Goal: Task Accomplishment & Management: Manage account settings

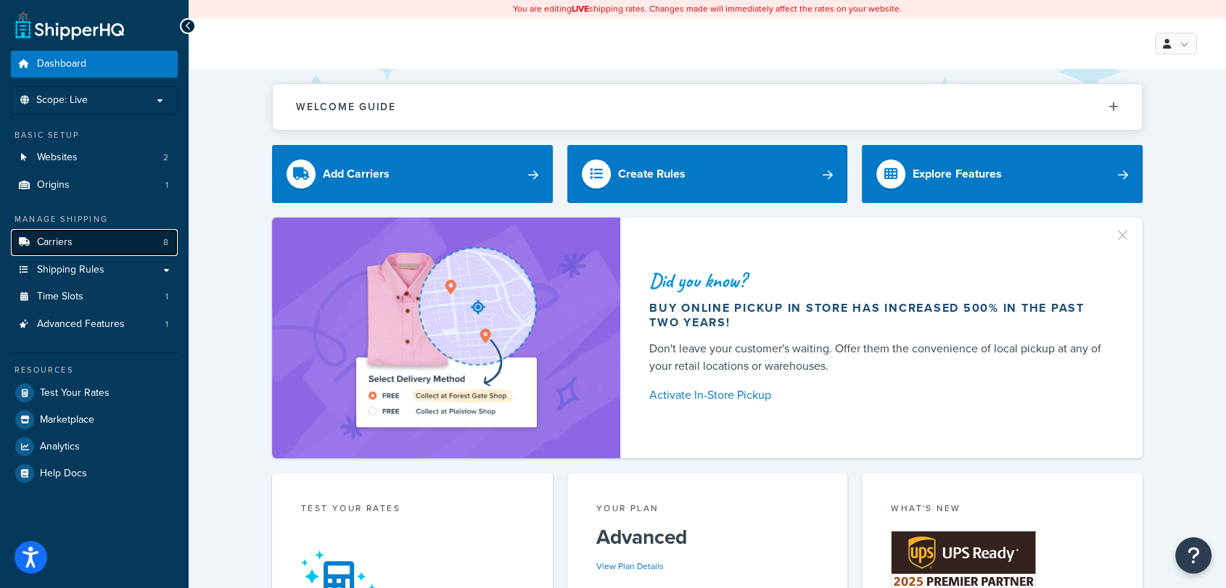
click at [89, 242] on link "Carriers 8" at bounding box center [94, 242] width 167 height 27
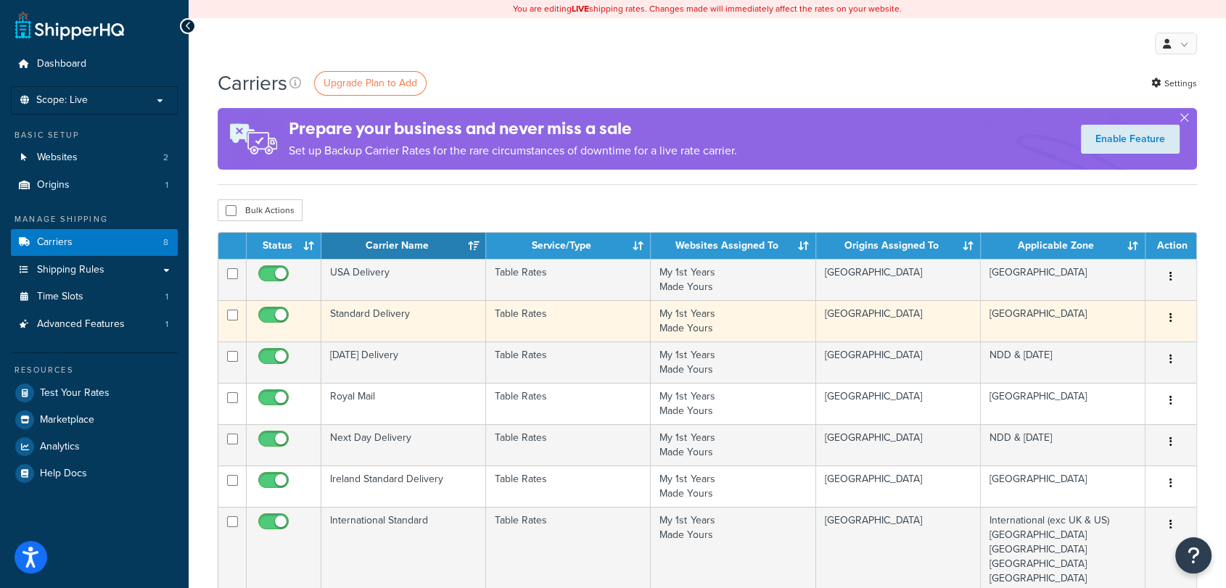
click at [424, 309] on td "Standard Delivery" at bounding box center [403, 320] width 165 height 41
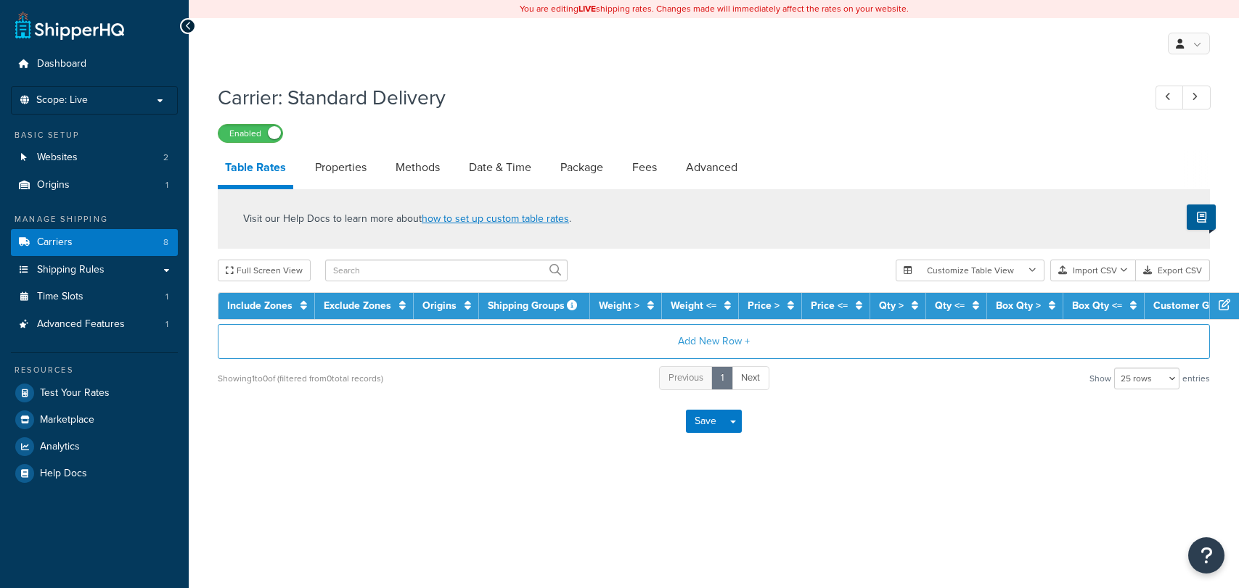
select select "25"
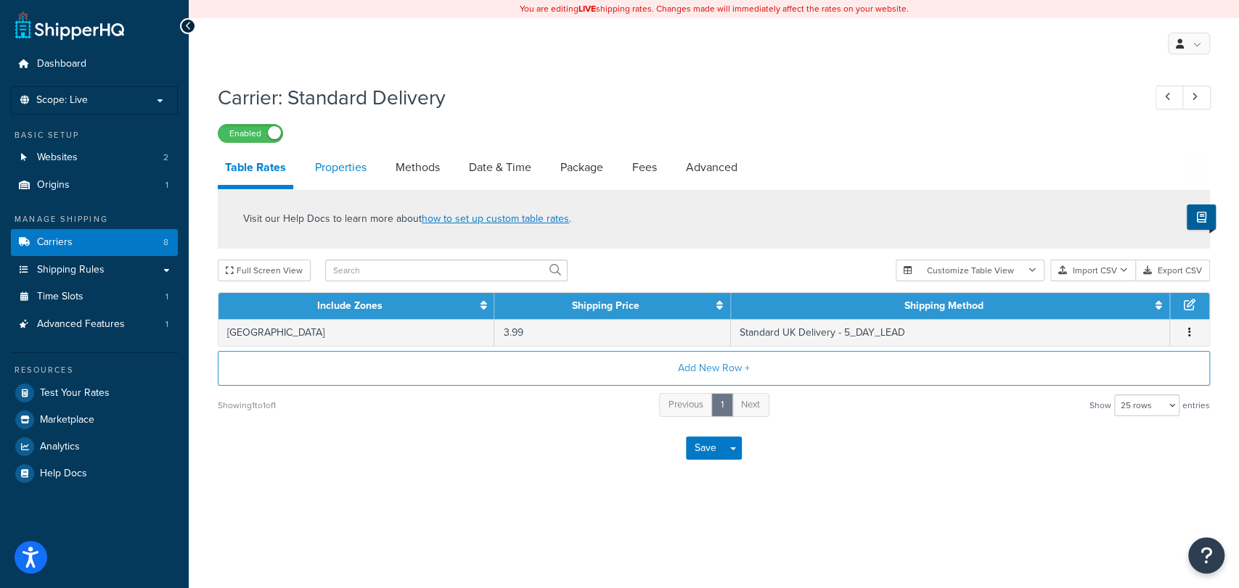
click at [337, 166] on link "Properties" at bounding box center [341, 167] width 66 height 35
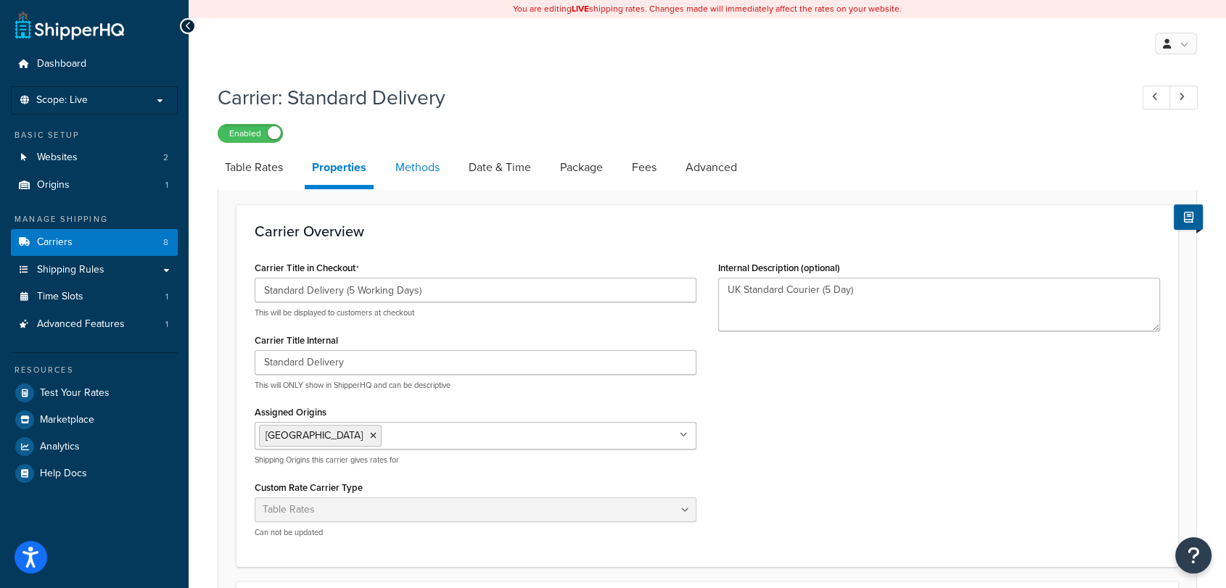
click at [403, 173] on link "Methods" at bounding box center [417, 167] width 59 height 35
select select "25"
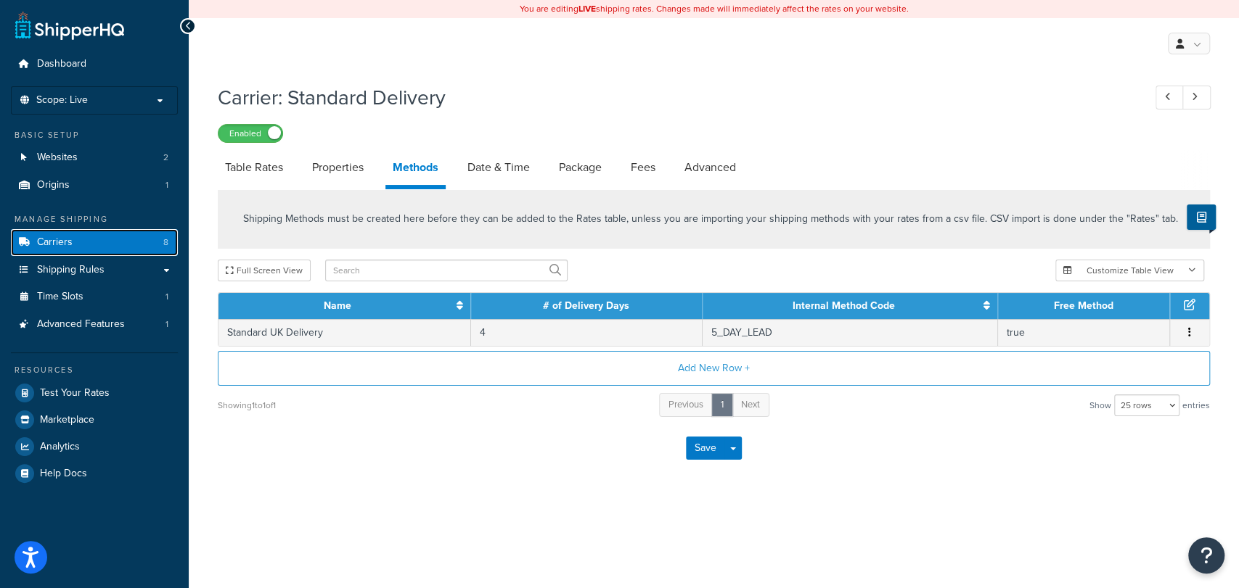
click at [73, 241] on link "Carriers 8" at bounding box center [94, 242] width 167 height 27
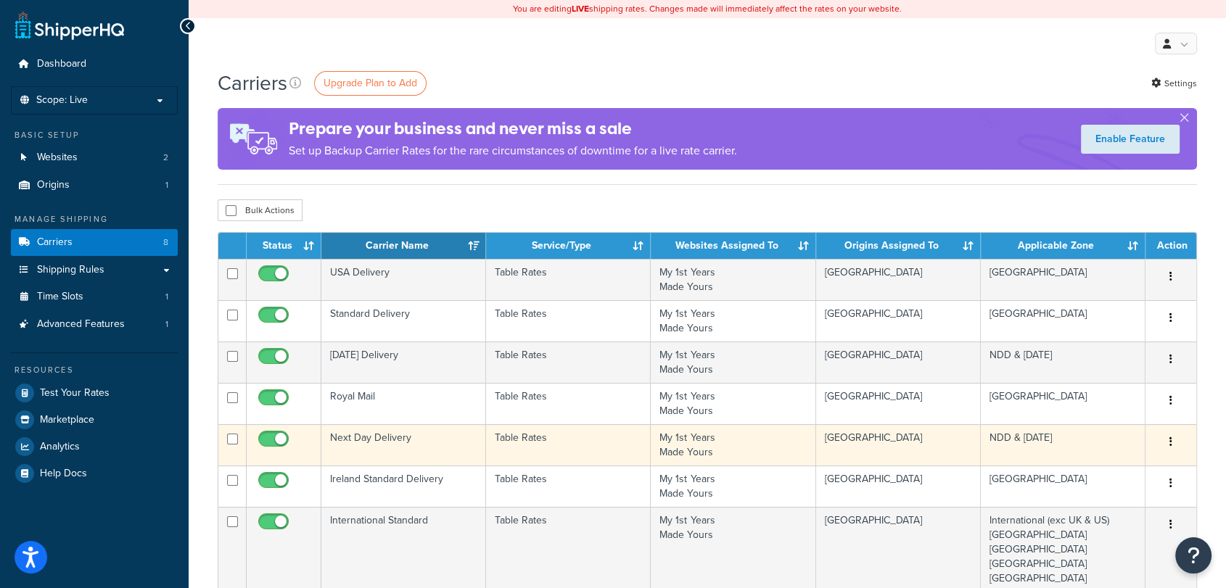
click at [1169, 433] on button "button" at bounding box center [1171, 442] width 20 height 23
click at [1130, 464] on link "Edit" at bounding box center [1112, 471] width 115 height 30
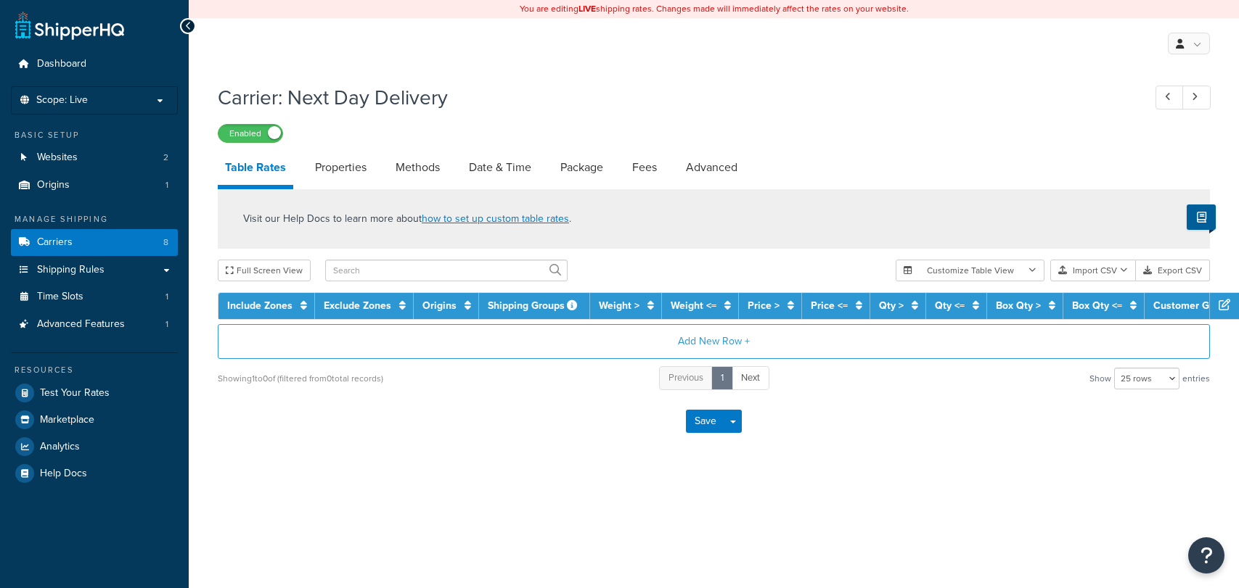
select select "25"
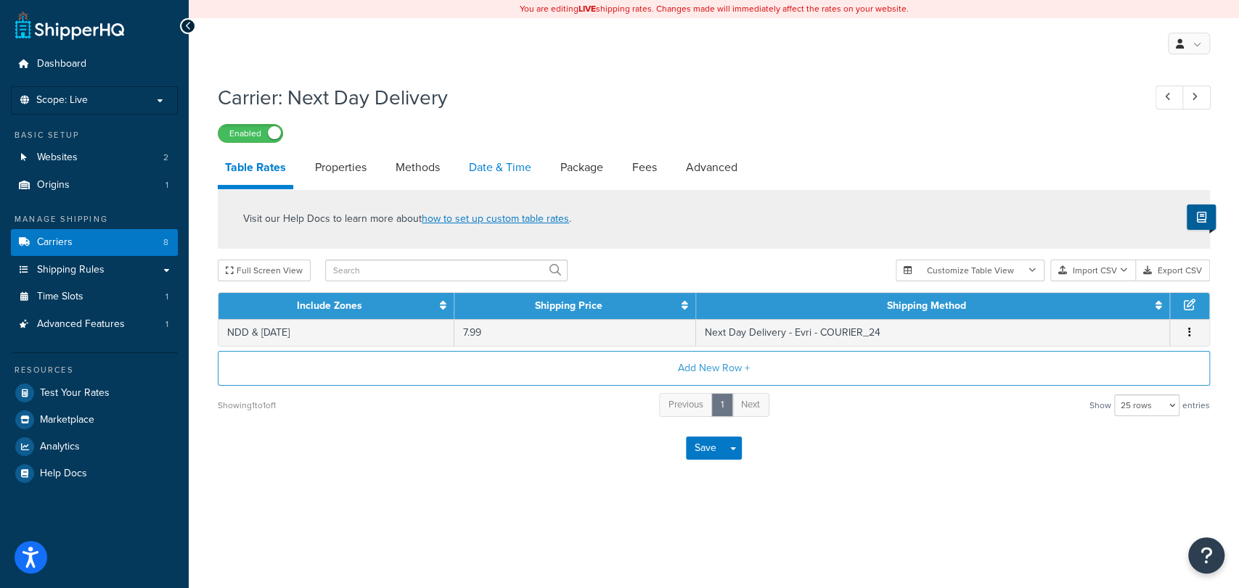
click at [512, 169] on link "Date & Time" at bounding box center [499, 167] width 77 height 35
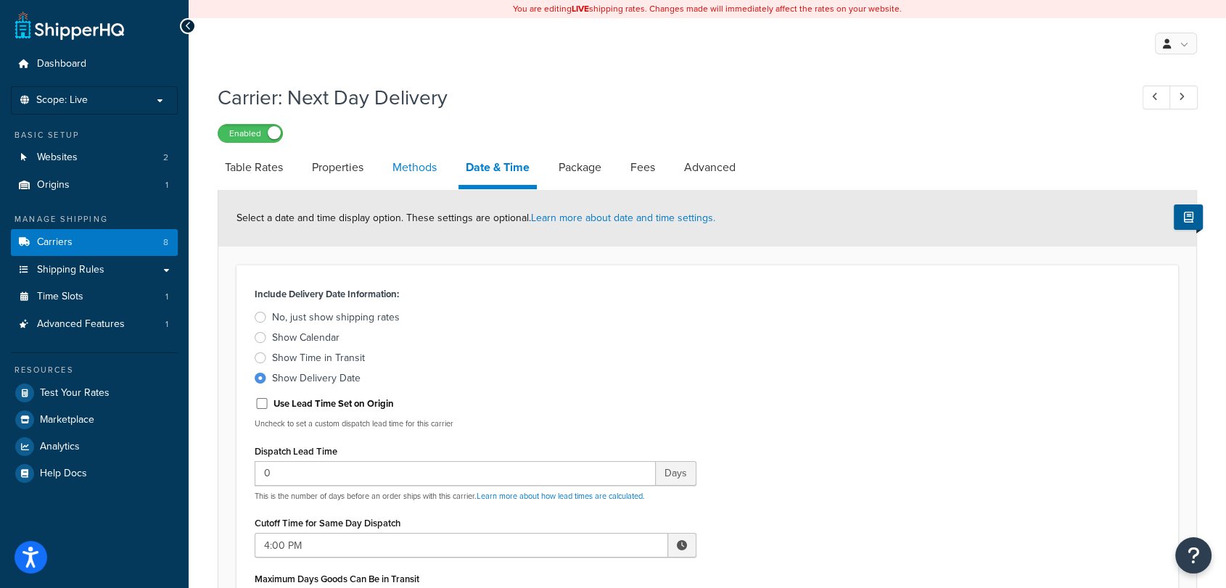
click at [411, 176] on link "Methods" at bounding box center [414, 167] width 59 height 35
select select "25"
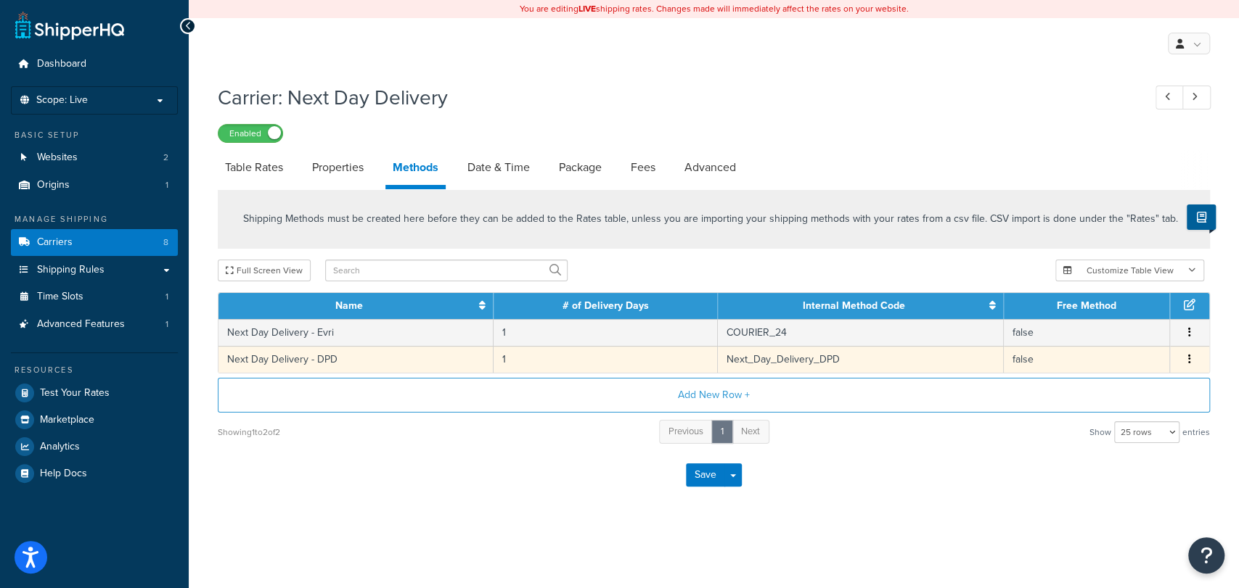
click at [1194, 361] on button "button" at bounding box center [1189, 360] width 12 height 16
click at [1133, 342] on div "Edit" at bounding box center [1115, 344] width 103 height 30
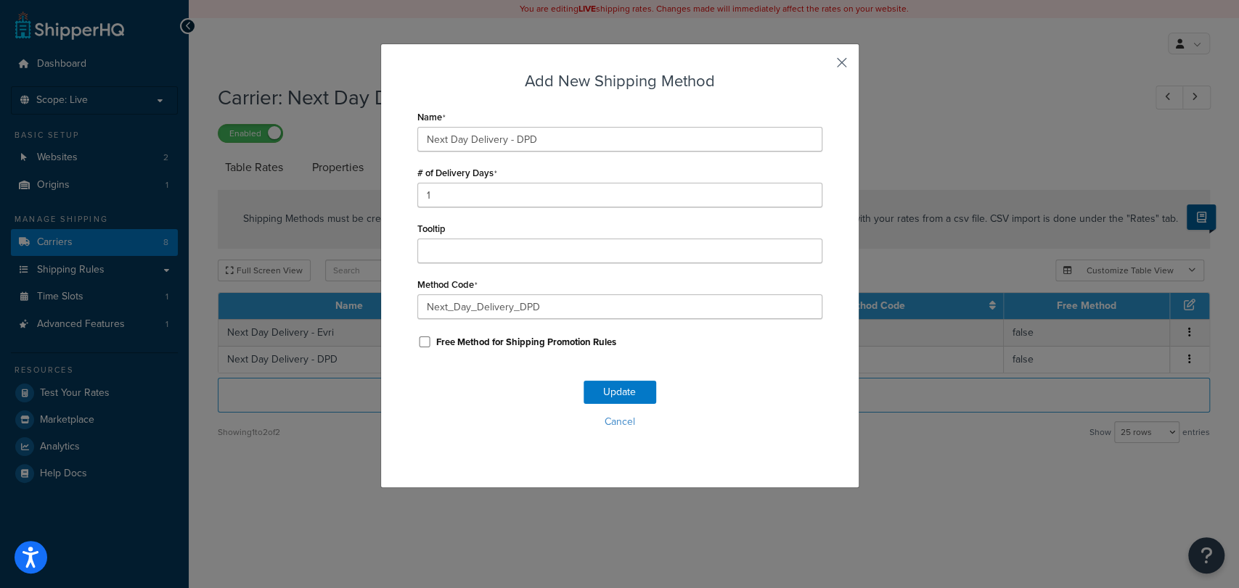
click at [822, 66] on button "button" at bounding box center [820, 68] width 4 height 4
